Goal: Task Accomplishment & Management: Manage account settings

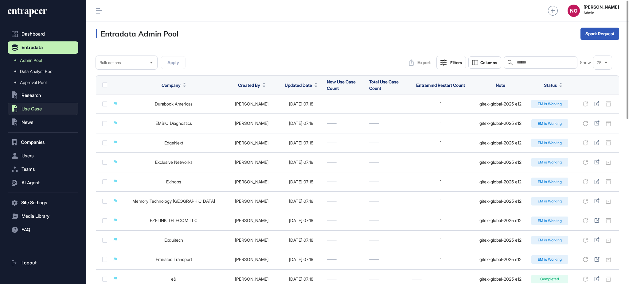
scroll to position [0, 0]
click at [44, 108] on button ".st0{fill:currentColor} Use Case" at bounding box center [43, 109] width 71 height 12
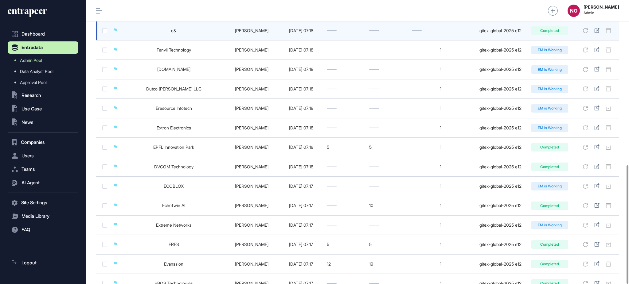
scroll to position [396, 0]
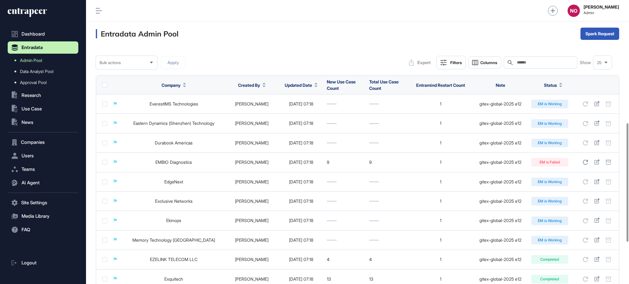
scroll to position [396, 0]
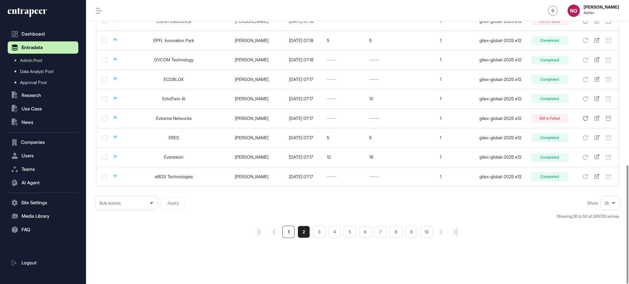
click at [290, 230] on li "1" at bounding box center [288, 232] width 12 height 12
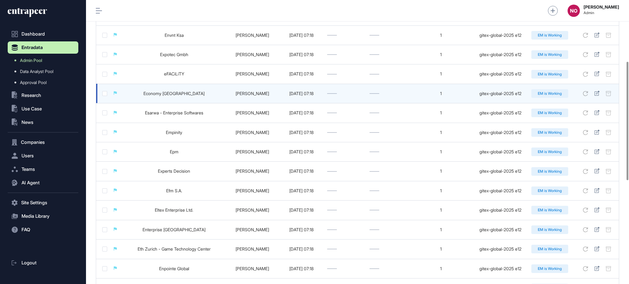
scroll to position [396, 0]
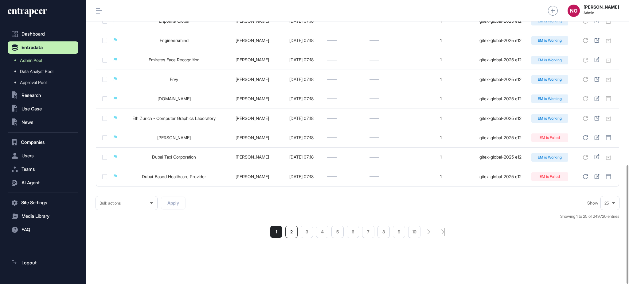
click at [286, 234] on li "2" at bounding box center [291, 232] width 12 height 12
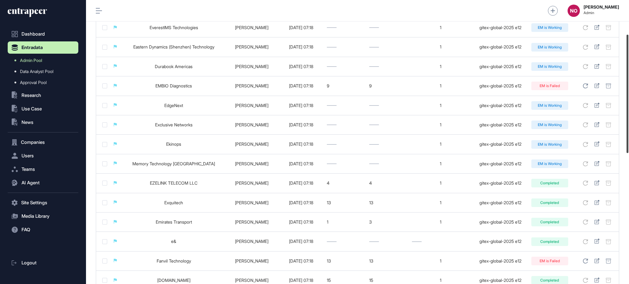
scroll to position [82, 0]
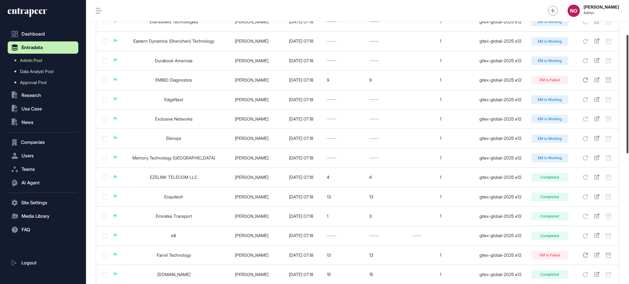
drag, startPoint x: 628, startPoint y: 72, endPoint x: 625, endPoint y: 106, distance: 34.5
click at [626, 106] on div at bounding box center [627, 94] width 2 height 118
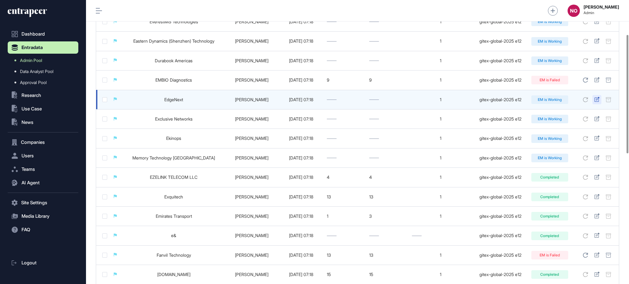
click at [598, 100] on icon at bounding box center [596, 99] width 5 height 5
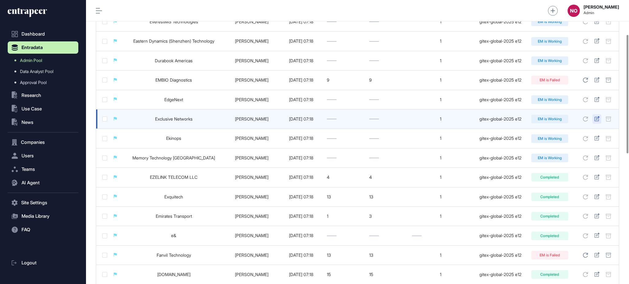
click at [598, 117] on icon at bounding box center [596, 118] width 5 height 5
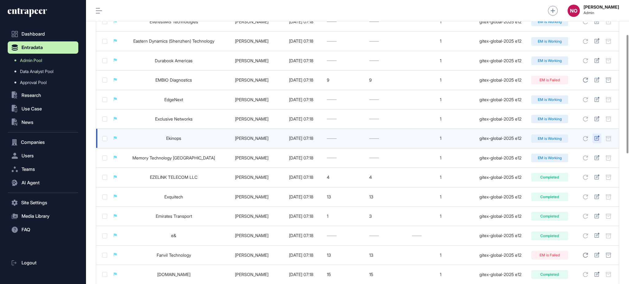
click at [597, 138] on icon at bounding box center [596, 138] width 5 height 5
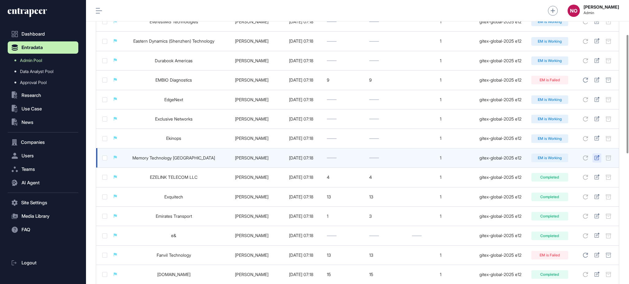
click at [596, 159] on icon at bounding box center [596, 157] width 5 height 5
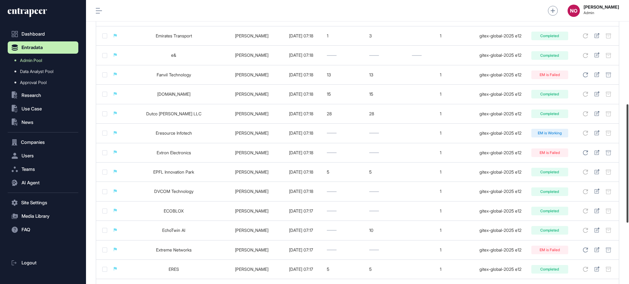
scroll to position [274, 0]
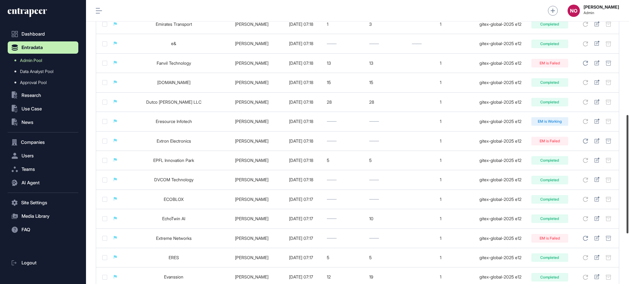
drag, startPoint x: 628, startPoint y: 154, endPoint x: 625, endPoint y: 213, distance: 59.0
click at [626, 213] on div at bounding box center [627, 174] width 2 height 118
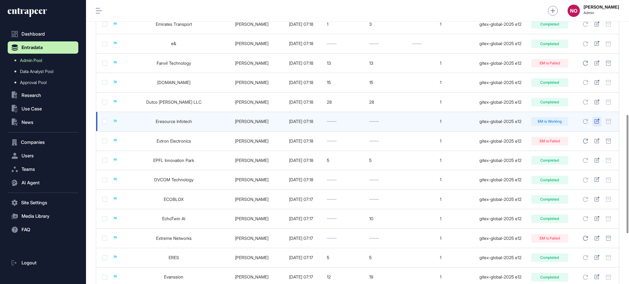
click at [596, 122] on icon at bounding box center [596, 121] width 5 height 5
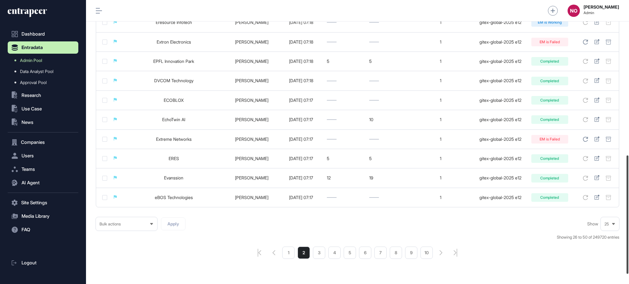
scroll to position [374, 0]
drag, startPoint x: 628, startPoint y: 162, endPoint x: 626, endPoint y: 204, distance: 41.5
click at [626, 204] on div at bounding box center [627, 216] width 2 height 118
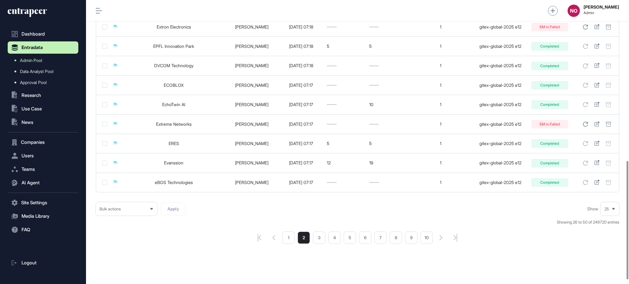
scroll to position [396, 0]
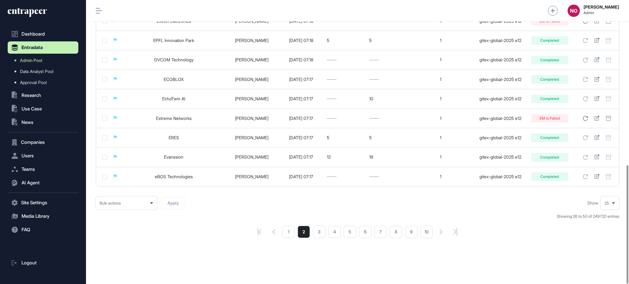
click at [288, 234] on li "1" at bounding box center [288, 232] width 12 height 12
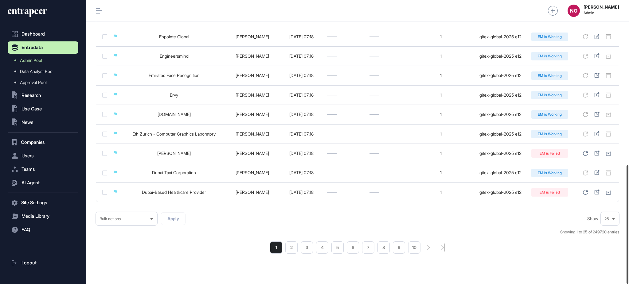
scroll to position [396, 0]
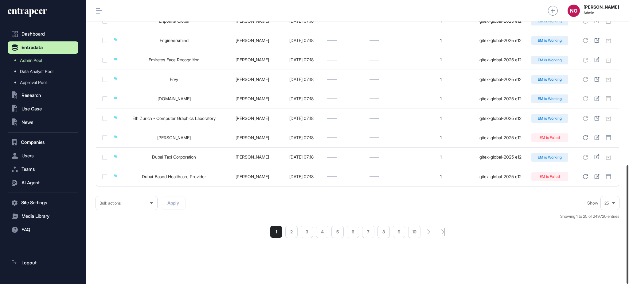
drag, startPoint x: 628, startPoint y: 103, endPoint x: 628, endPoint y: 294, distance: 190.9
click at [628, 284] on html "Dashboard Entradata Admin Pool Data Analyst Pool Approval Pool .st0{fill:curren…" at bounding box center [314, 167] width 629 height 334
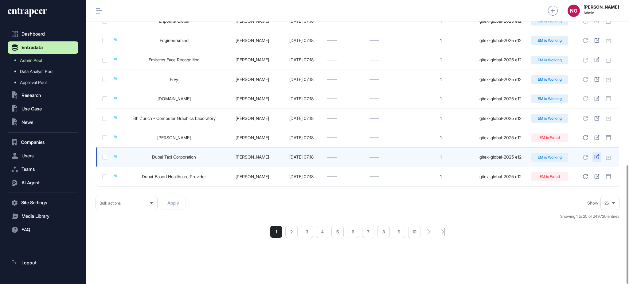
click at [598, 156] on icon at bounding box center [596, 156] width 5 height 5
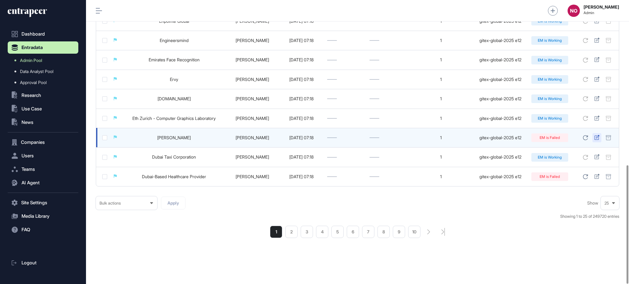
click at [596, 137] on icon at bounding box center [596, 137] width 5 height 5
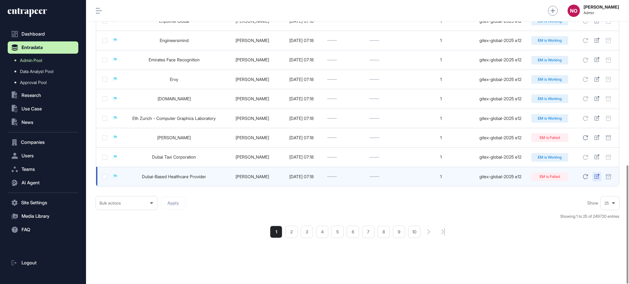
click at [596, 178] on icon at bounding box center [596, 176] width 5 height 5
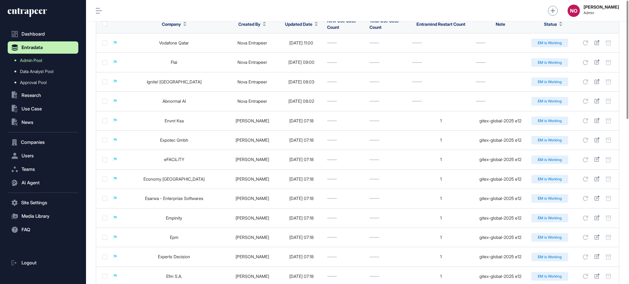
scroll to position [0, 0]
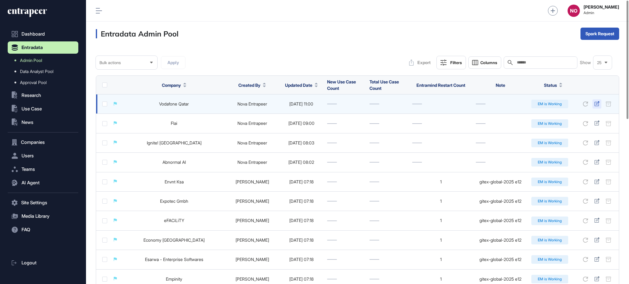
click at [596, 103] on icon at bounding box center [596, 103] width 5 height 5
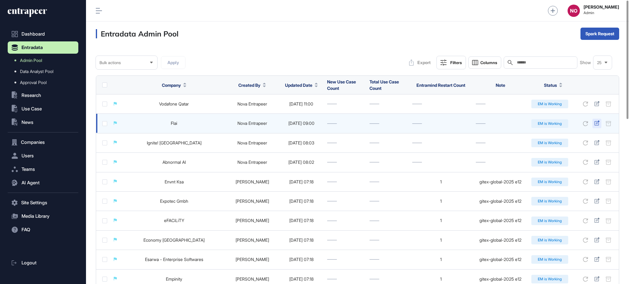
click at [599, 121] on icon at bounding box center [596, 123] width 5 height 5
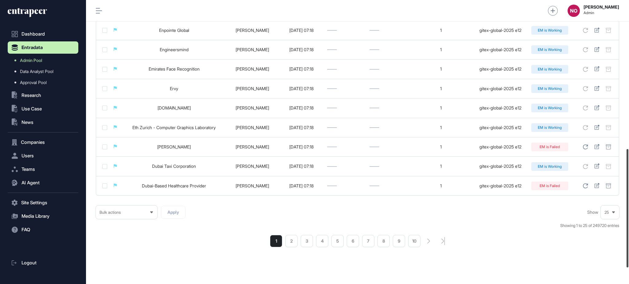
scroll to position [386, 0]
drag, startPoint x: 628, startPoint y: 95, endPoint x: 613, endPoint y: 256, distance: 161.5
click at [613, 256] on div "Admin Dashboard Dashboard Profile My Content Request More Data NO Naciye Ozcan …" at bounding box center [357, 142] width 543 height 284
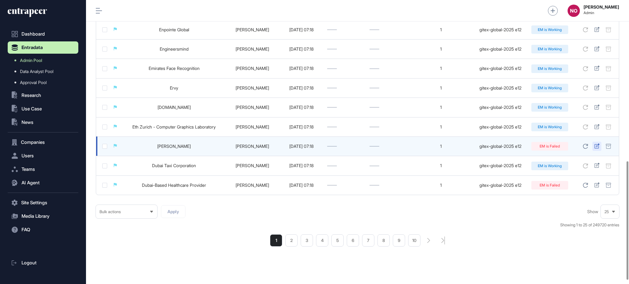
click at [597, 147] on icon at bounding box center [596, 146] width 5 height 5
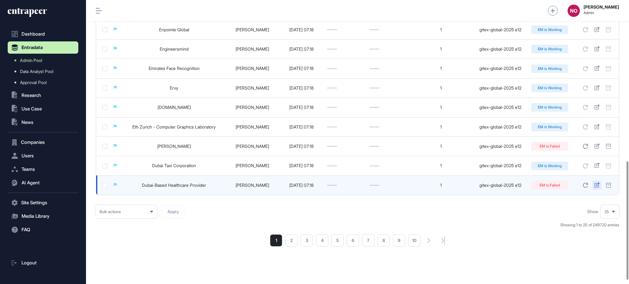
click at [596, 185] on icon at bounding box center [596, 185] width 5 height 5
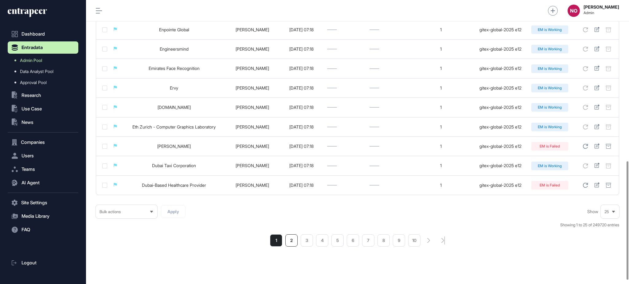
click at [294, 243] on li "2" at bounding box center [291, 241] width 12 height 12
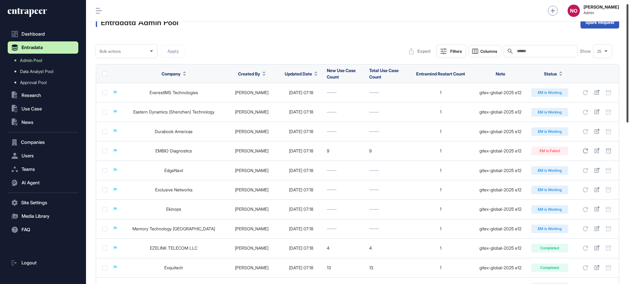
scroll to position [8, 0]
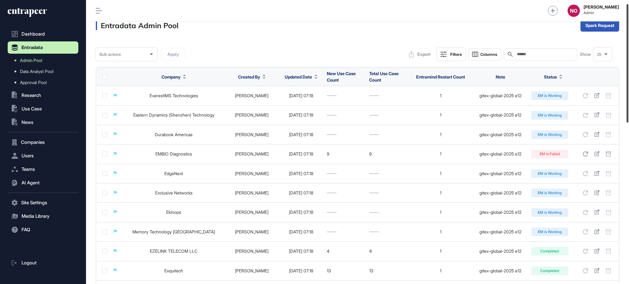
drag, startPoint x: 628, startPoint y: 138, endPoint x: 628, endPoint y: 80, distance: 57.7
click at [628, 80] on div at bounding box center [627, 63] width 2 height 118
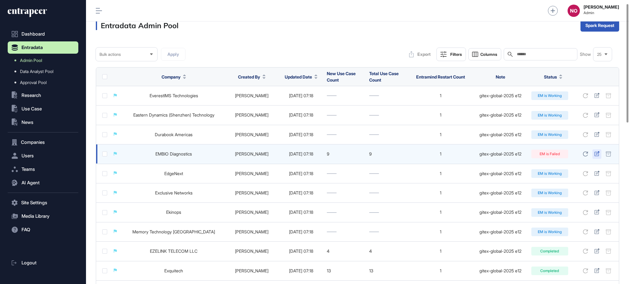
click at [597, 152] on icon at bounding box center [596, 153] width 5 height 5
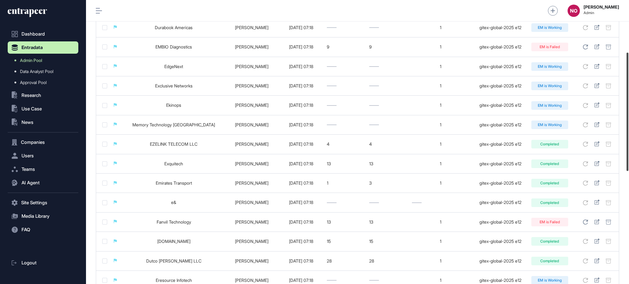
scroll to position [125, 0]
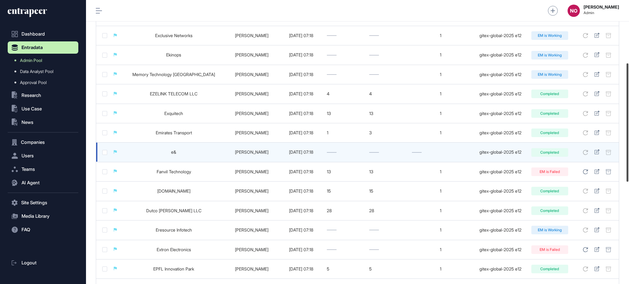
drag, startPoint x: 628, startPoint y: 84, endPoint x: 615, endPoint y: 153, distance: 71.0
click at [616, 150] on div "Admin Dashboard Dashboard Profile My Content Request More Data NO Naciye Ozcan …" at bounding box center [357, 142] width 543 height 284
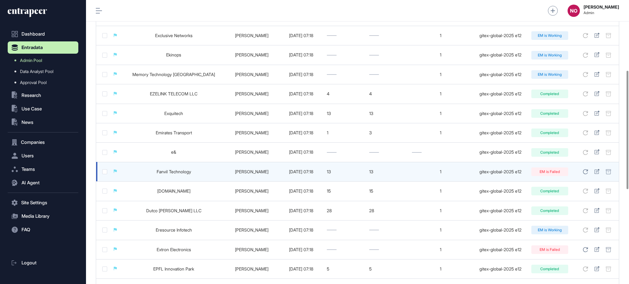
scroll to position [169, 0]
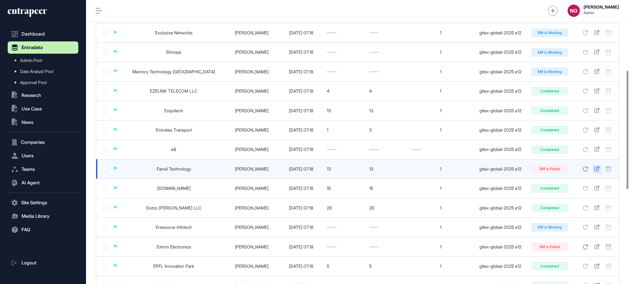
click at [596, 171] on icon at bounding box center [596, 168] width 5 height 5
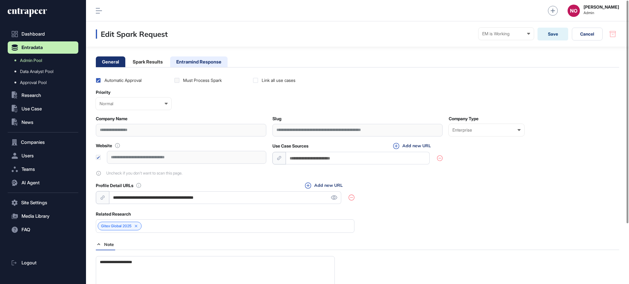
click at [210, 58] on li "Entramind Response" at bounding box center [198, 61] width 57 height 11
click at [195, 62] on li "Entramind Response" at bounding box center [198, 61] width 57 height 11
click at [225, 63] on li "Entramind Response" at bounding box center [198, 61] width 57 height 11
click at [202, 64] on li "Entramind Response" at bounding box center [198, 61] width 57 height 11
click at [200, 67] on li "Entramind Response" at bounding box center [198, 61] width 57 height 11
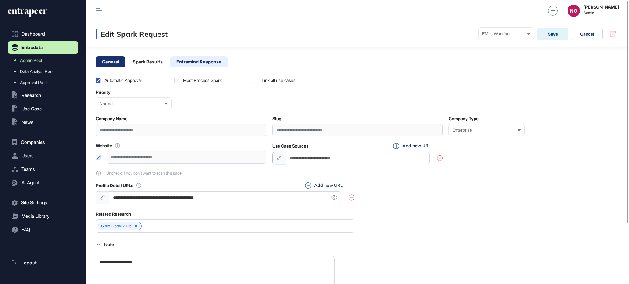
click at [212, 62] on li "Entramind Response" at bounding box center [198, 61] width 57 height 11
click at [205, 59] on li "Entramind Response" at bounding box center [198, 61] width 57 height 11
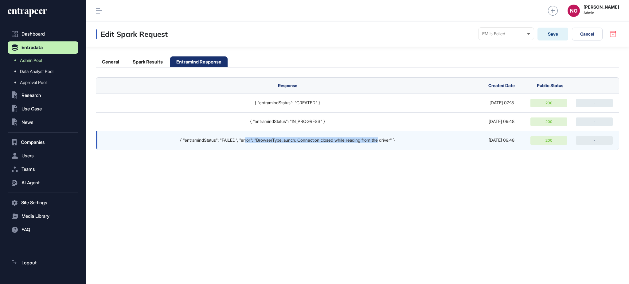
drag, startPoint x: 252, startPoint y: 141, endPoint x: 383, endPoint y: 139, distance: 130.2
click at [383, 139] on td "{ "entramindStatus": "FAILED", "error": "BrowserType.launch: Connection closed …" at bounding box center [285, 140] width 379 height 19
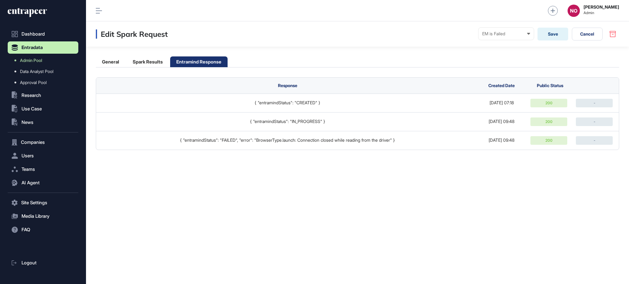
click at [386, 160] on div "Edit Spark Request EM is Failed Ready In progress Completed EM is Working EM is…" at bounding box center [357, 152] width 543 height 263
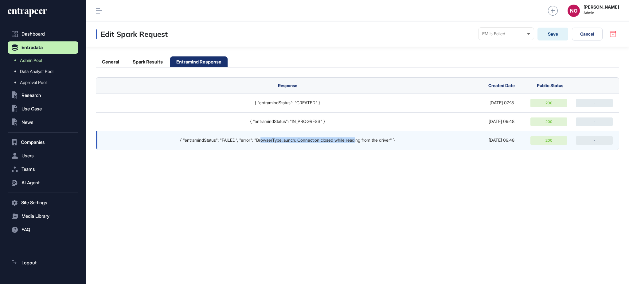
drag, startPoint x: 260, startPoint y: 141, endPoint x: 360, endPoint y: 143, distance: 100.4
click at [360, 143] on div "{ "entramindStatus": "FAILED", "error": "BrowserType.launch: Connection closed …" at bounding box center [287, 140] width 370 height 5
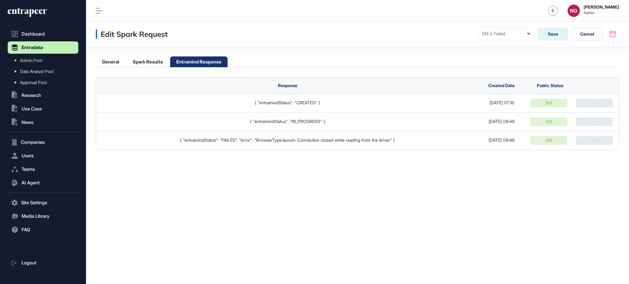
click at [382, 156] on div "Edit Spark Request EM is Failed Ready In progress Completed EM is Working EM is…" at bounding box center [357, 152] width 543 height 263
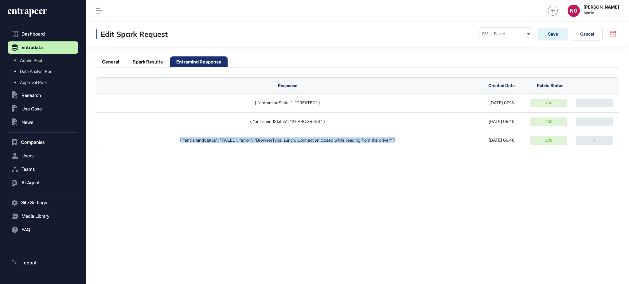
drag, startPoint x: 409, startPoint y: 137, endPoint x: 310, endPoint y: 86, distance: 110.7
click at [168, 142] on td "{ "entramindStatus": "FAILED", "error": "BrowserType.launch: Connection closed …" at bounding box center [285, 140] width 379 height 19
copy div "{ "entramindStatus": "FAILED", "error": "BrowserType.launch: Connection closed …"
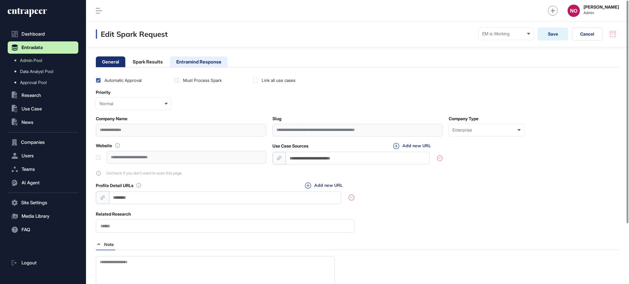
click at [186, 62] on li "Entramind Response" at bounding box center [198, 61] width 57 height 11
click at [202, 62] on li "Entramind Response" at bounding box center [198, 61] width 57 height 11
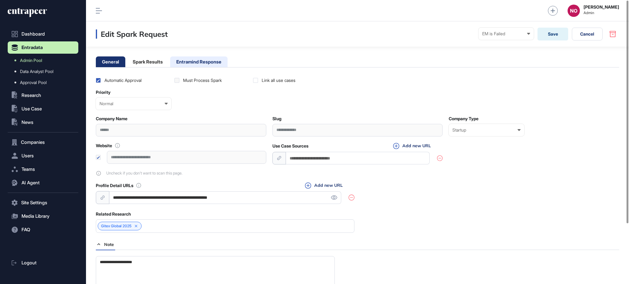
click at [225, 64] on li "Entramind Response" at bounding box center [198, 61] width 57 height 11
click at [222, 63] on li "Entramind Response" at bounding box center [198, 61] width 57 height 11
click at [202, 64] on li "Entramind Response" at bounding box center [198, 61] width 57 height 11
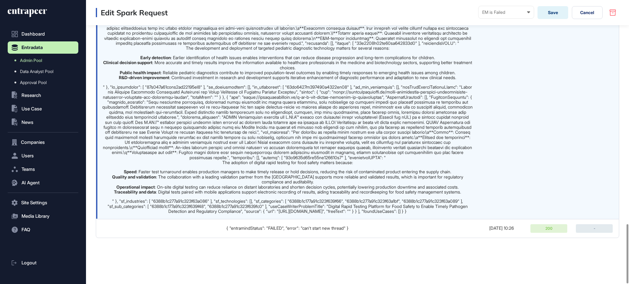
scroll to position [1073, 0]
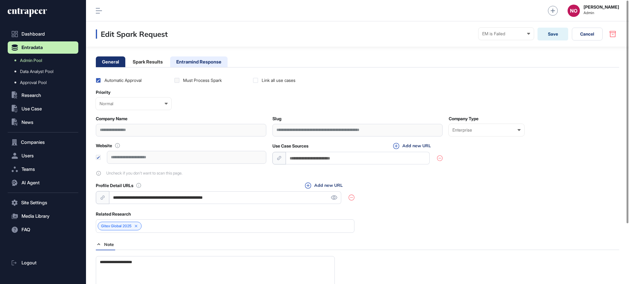
click at [205, 64] on li "Entramind Response" at bounding box center [198, 61] width 57 height 11
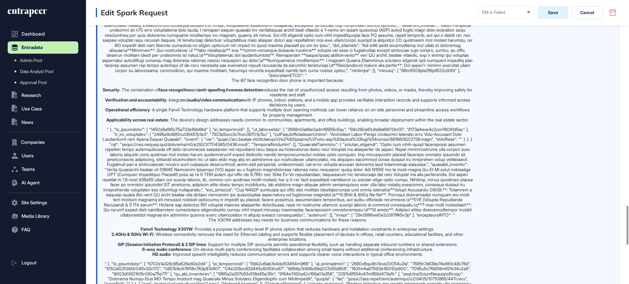
scroll to position [1777, 0]
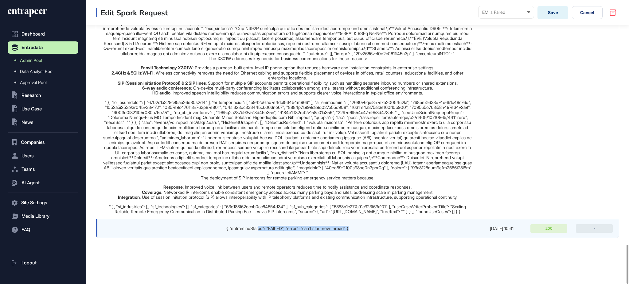
drag, startPoint x: 370, startPoint y: 230, endPoint x: 256, endPoint y: 229, distance: 113.9
click at [256, 229] on div "{ "entramindStatus": "FAILED", "error": "can't start new thread" }" at bounding box center [287, 228] width 370 height 5
